Goal: Information Seeking & Learning: Learn about a topic

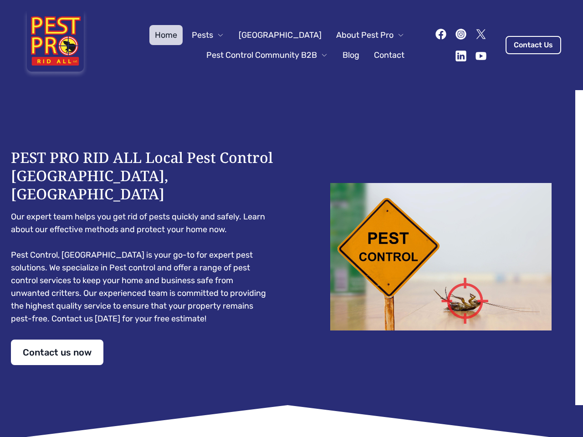
click at [291, 219] on div "PEST PRO RID ALL Local Pest Control [GEOGRAPHIC_DATA], [GEOGRAPHIC_DATA] Our ex…" at bounding box center [291, 256] width 561 height 217
click at [213, 35] on span "Pests" at bounding box center [202, 35] width 21 height 13
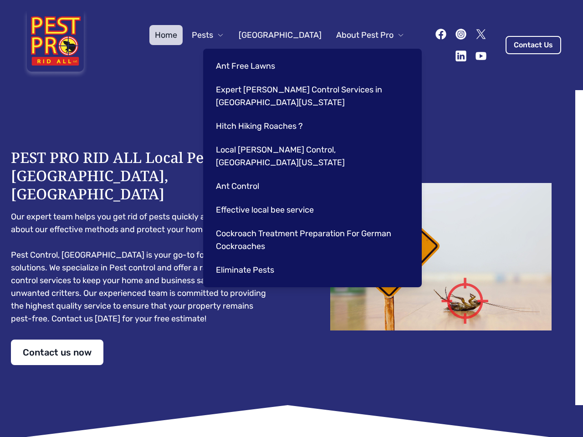
click at [361, 35] on span "About Pest Pro" at bounding box center [364, 35] width 57 height 13
click at [258, 55] on div "Ant Free Lawns Expert [PERSON_NAME] Control Services in [GEOGRAPHIC_DATA] [US_S…" at bounding box center [312, 168] width 219 height 239
